Goal: Check status: Check status

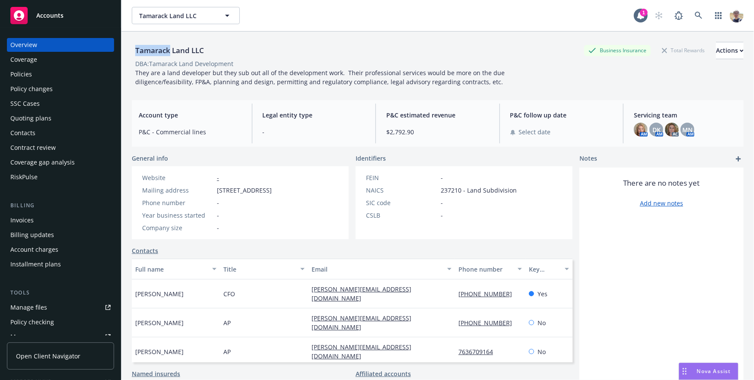
scroll to position [227, 0]
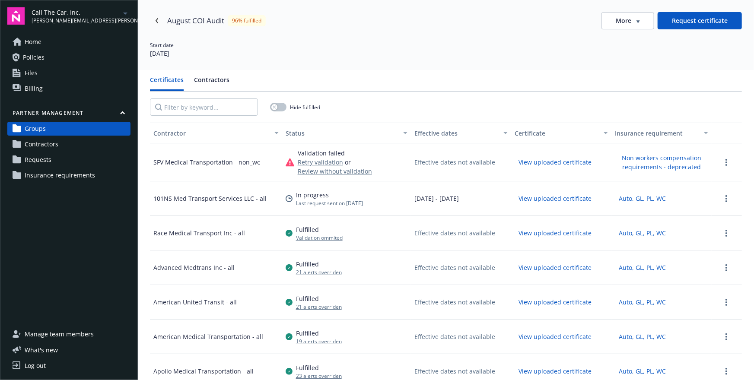
click at [76, 157] on link "Requests" at bounding box center [68, 160] width 123 height 14
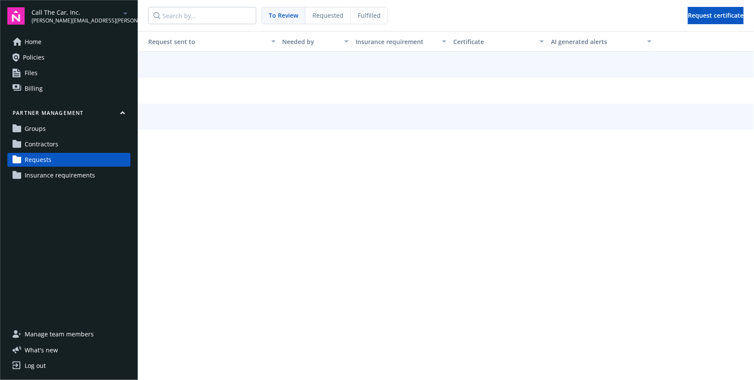
click at [334, 16] on span "Requested" at bounding box center [328, 15] width 31 height 9
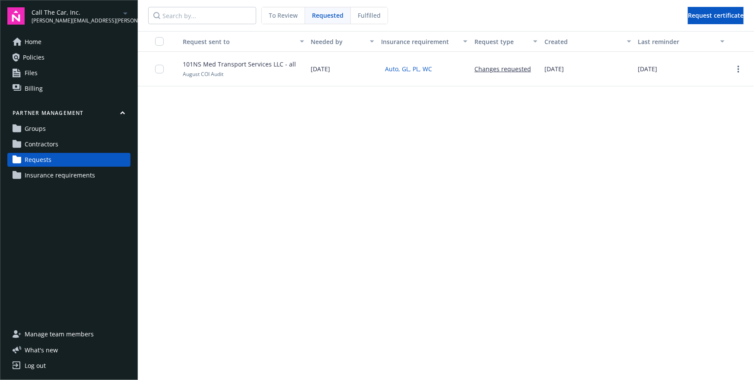
click at [297, 118] on div "Request sent to Needed by Insurance requirement Request type Created Last remin…" at bounding box center [446, 205] width 617 height 349
click at [357, 127] on div "Request sent to Needed by Insurance requirement Request type Created Last remin…" at bounding box center [446, 205] width 617 height 349
